Goal: Task Accomplishment & Management: Manage account settings

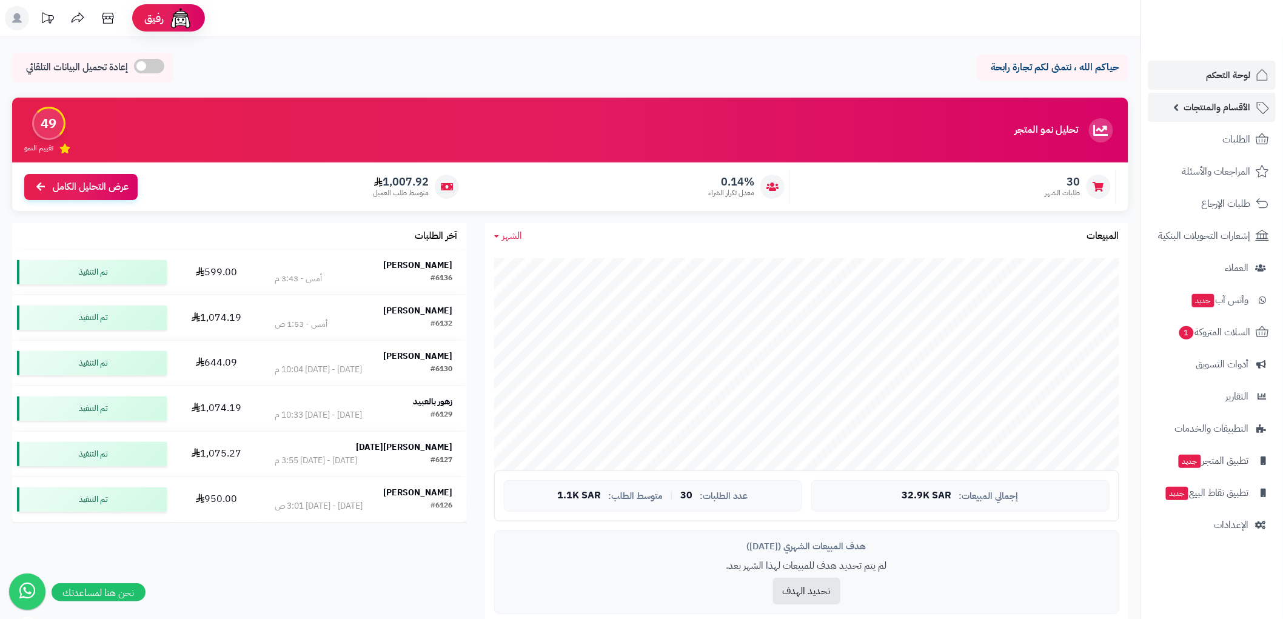
click at [1239, 99] on span "الأقسام والمنتجات" at bounding box center [1217, 107] width 67 height 17
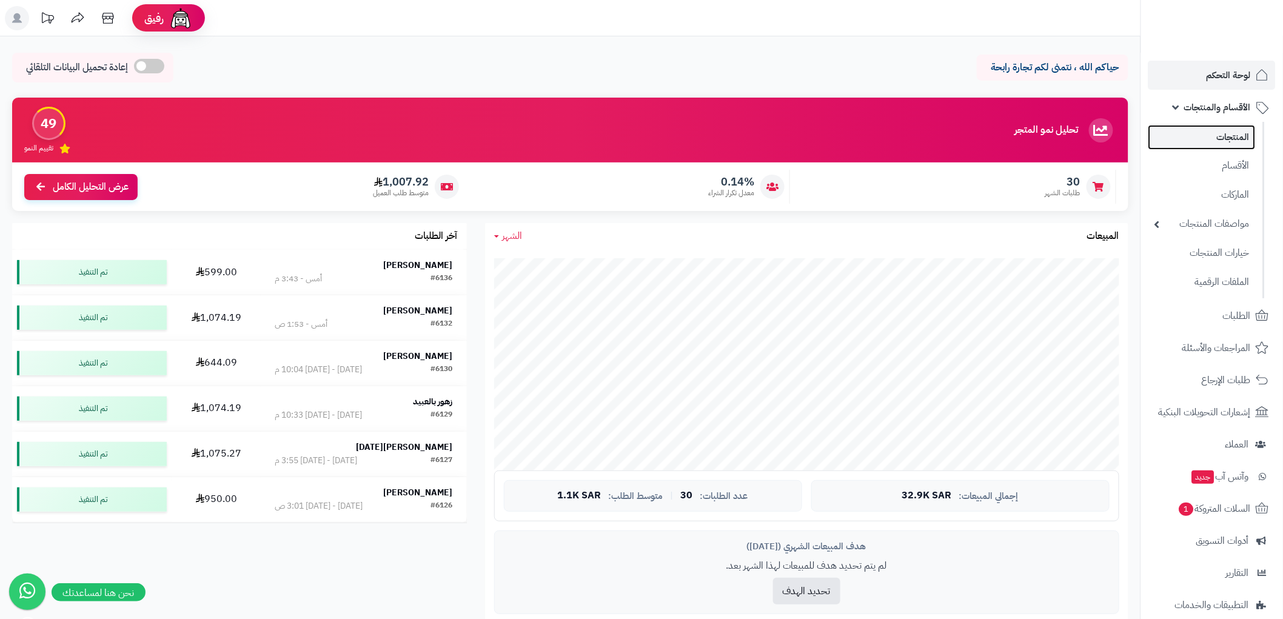
click at [1244, 134] on link "المنتجات" at bounding box center [1201, 137] width 107 height 25
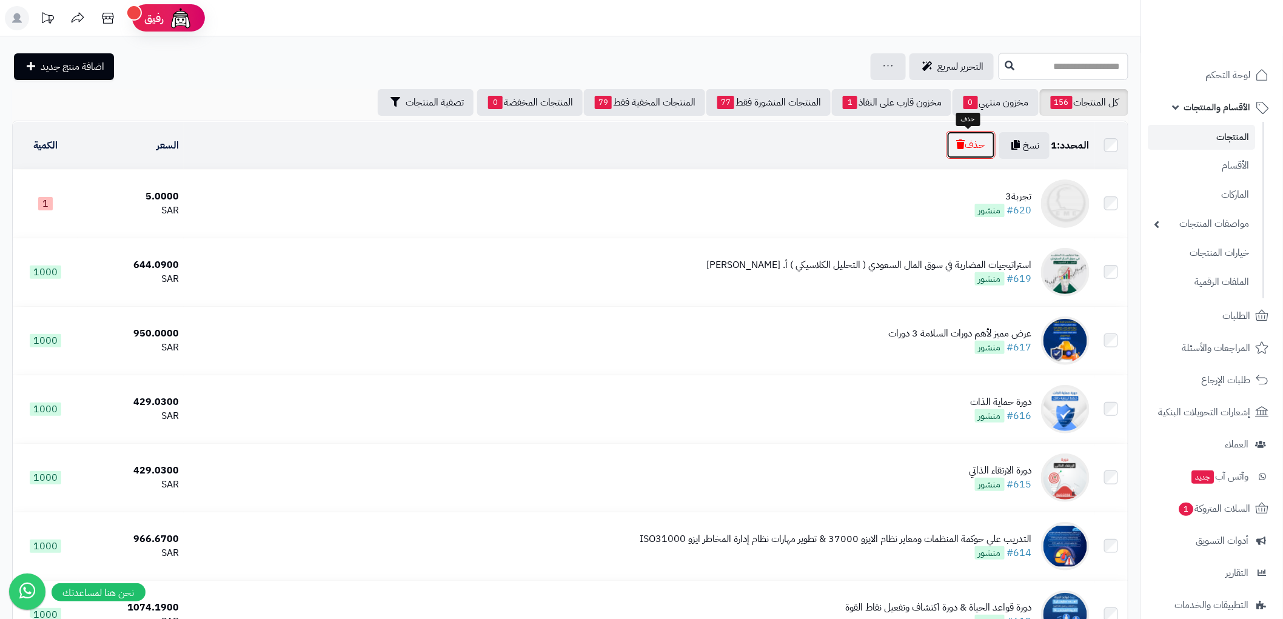
click at [968, 142] on button "حذف" at bounding box center [970, 145] width 49 height 28
